Goal: Information Seeking & Learning: Understand process/instructions

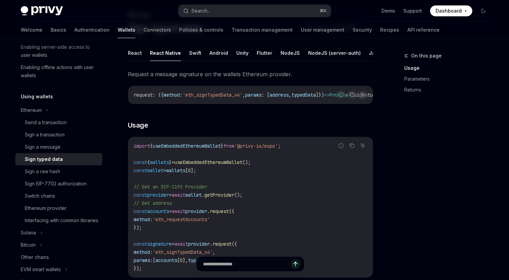
type textarea "*"
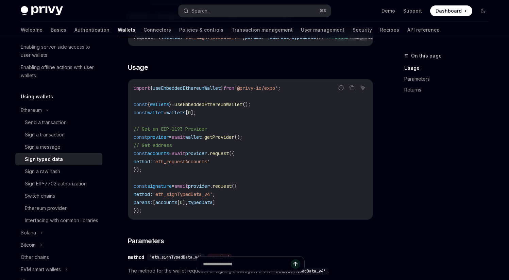
scroll to position [100, 0]
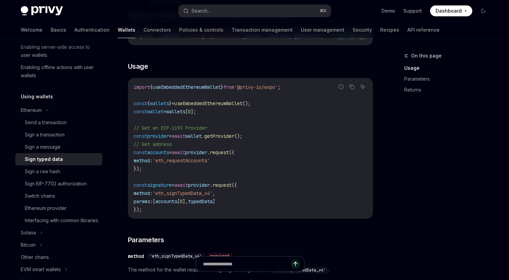
click at [229, 155] on span "request" at bounding box center [219, 152] width 19 height 6
click at [210, 196] on span "'eth_signTypedData_v4'" at bounding box center [183, 193] width 60 height 6
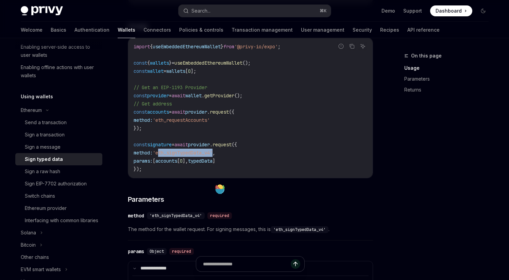
scroll to position [141, 0]
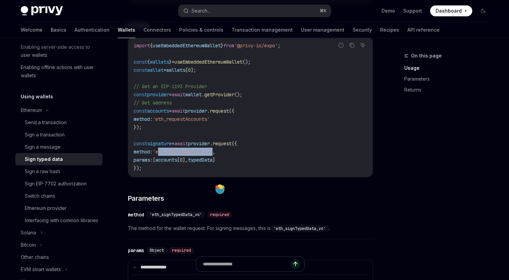
click at [198, 155] on span "'eth_signTypedData_v4'" at bounding box center [183, 152] width 60 height 6
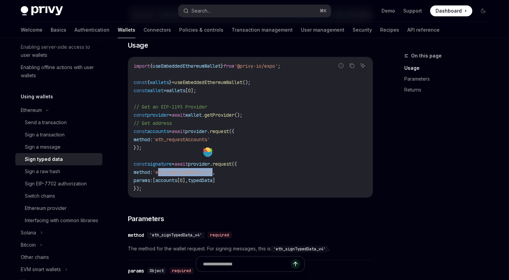
scroll to position [119, 0]
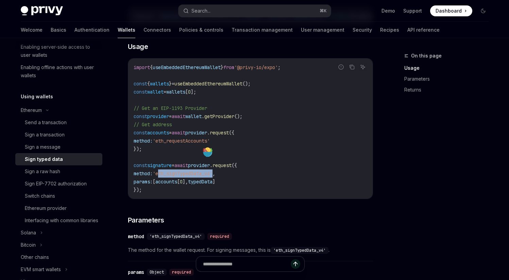
click at [198, 162] on code "import { useEmbeddedEthereumWallet } from '@privy-io/expo' ; const { wallets } …" at bounding box center [251, 128] width 234 height 131
click at [177, 185] on span "accounts" at bounding box center [166, 182] width 22 height 6
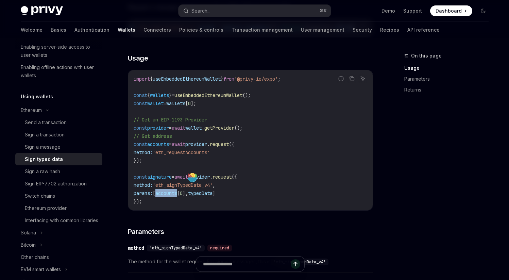
scroll to position [114, 0]
